Goal: Transaction & Acquisition: Book appointment/travel/reservation

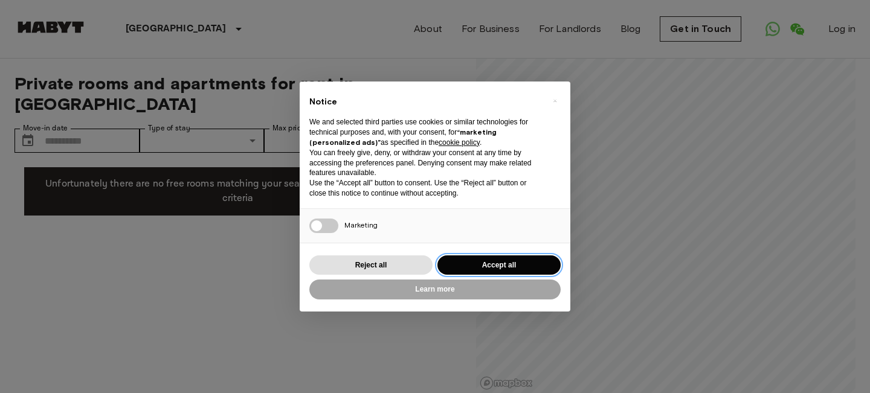
click at [480, 257] on button "Accept all" at bounding box center [499, 266] width 123 height 20
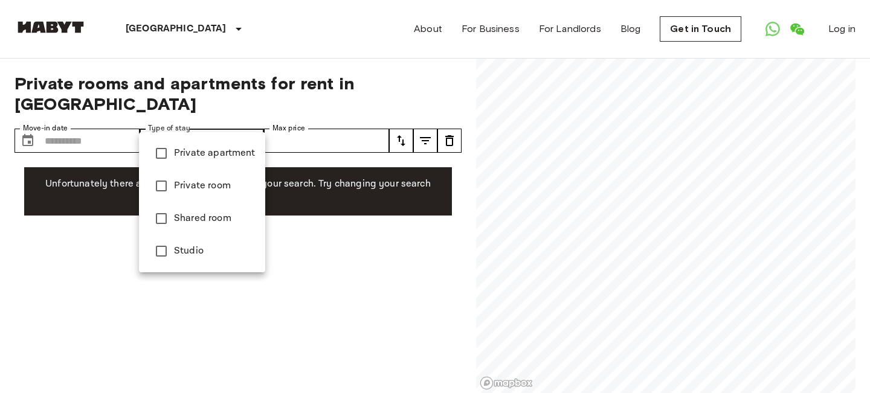
click at [212, 256] on span "Studio" at bounding box center [215, 251] width 82 height 15
type input "******"
click at [320, 26] on div at bounding box center [435, 196] width 870 height 393
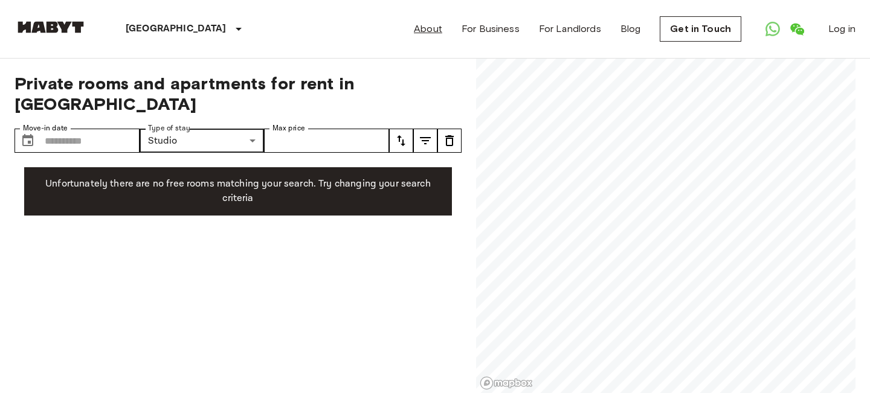
click at [438, 25] on link "About" at bounding box center [428, 29] width 28 height 15
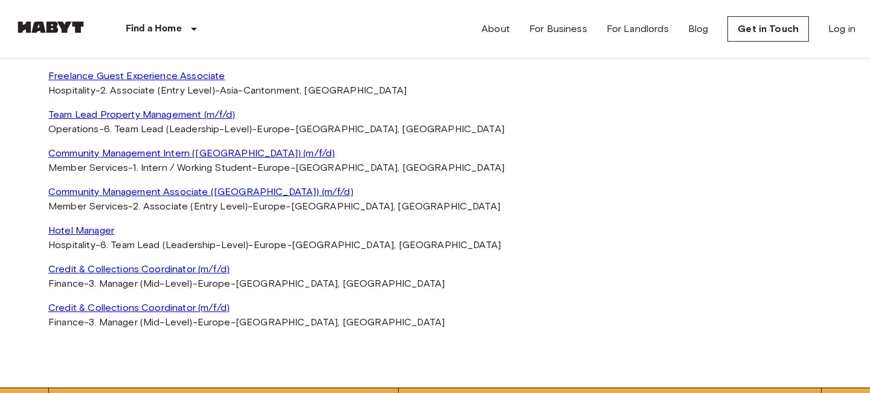
scroll to position [2590, 0]
